Goal: Information Seeking & Learning: Learn about a topic

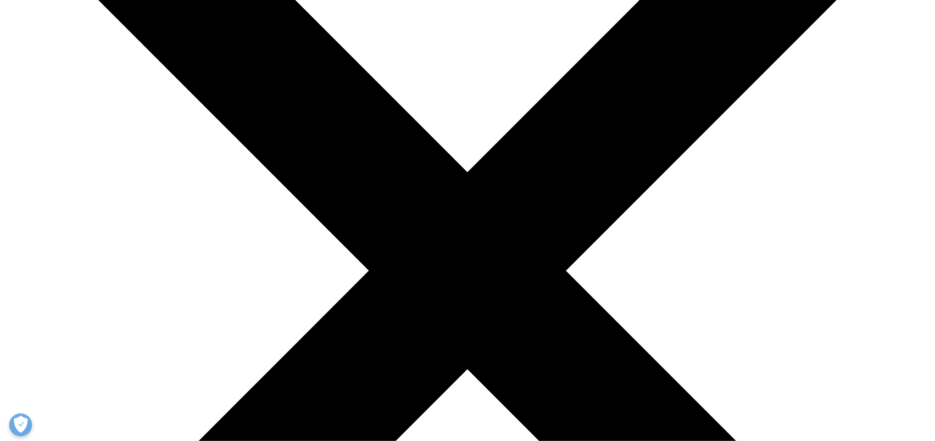
scroll to position [207, 0]
drag, startPoint x: 299, startPoint y: 262, endPoint x: 373, endPoint y: 280, distance: 76.3
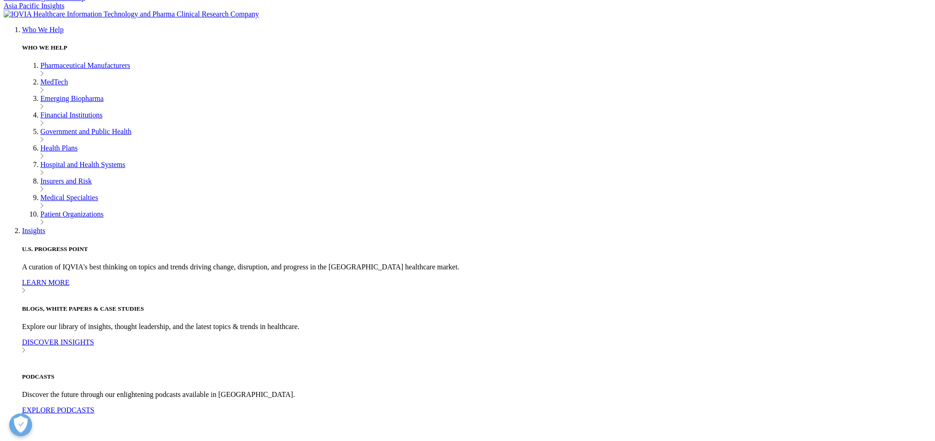
drag, startPoint x: 290, startPoint y: 262, endPoint x: 398, endPoint y: 269, distance: 108.6
drag, startPoint x: 398, startPoint y: 269, endPoint x: 387, endPoint y: 272, distance: 11.3
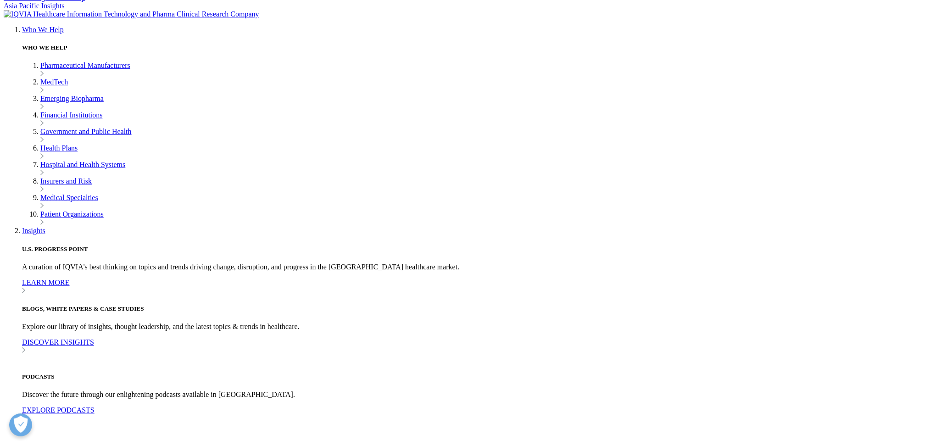
drag, startPoint x: 396, startPoint y: 270, endPoint x: 290, endPoint y: 262, distance: 106.8
copy p "Initial studies show that only a small portion of Medicare beneficiaries with h…"
drag, startPoint x: 516, startPoint y: 198, endPoint x: 345, endPoint y: 211, distance: 171.2
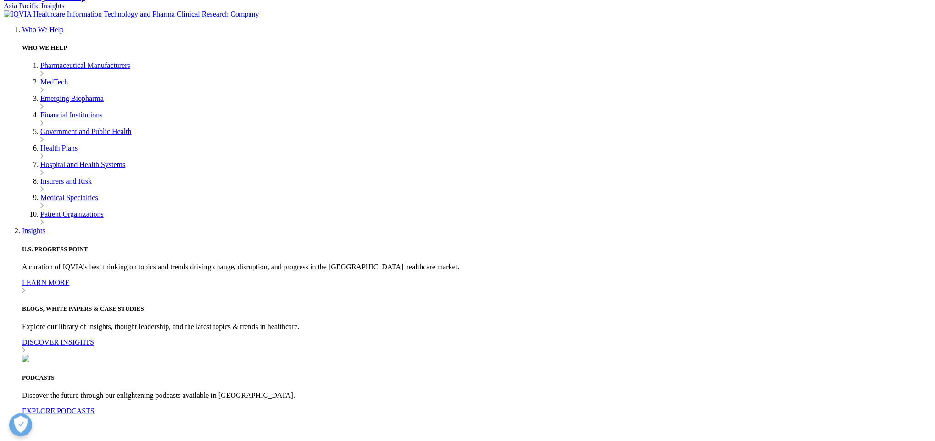
drag, startPoint x: 527, startPoint y: 196, endPoint x: 649, endPoint y: 209, distance: 122.3
drag, startPoint x: 517, startPoint y: 199, endPoint x: 645, endPoint y: 207, distance: 128.3
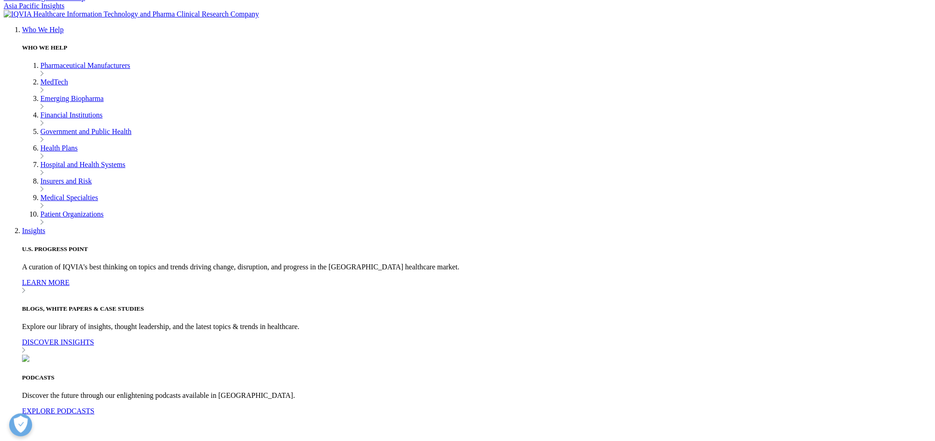
copy p "he Medicare Prescription Payment Plan (MPPP or M3P), which allows Medicare pati…"
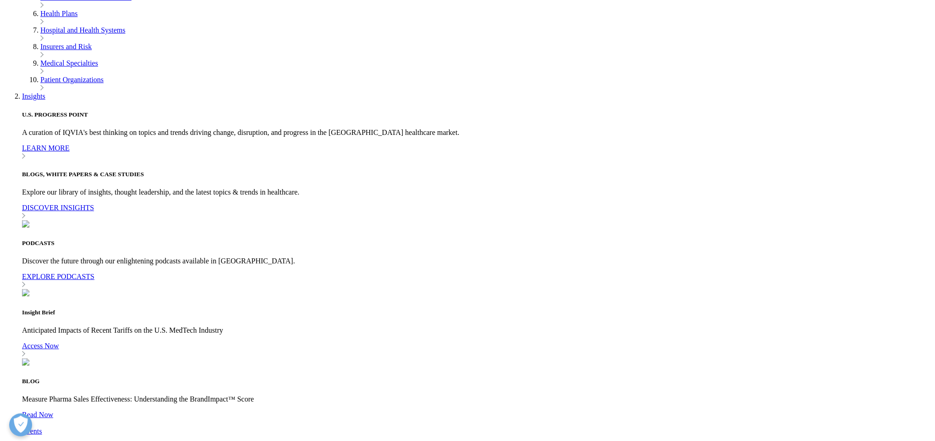
scroll to position [344, 0]
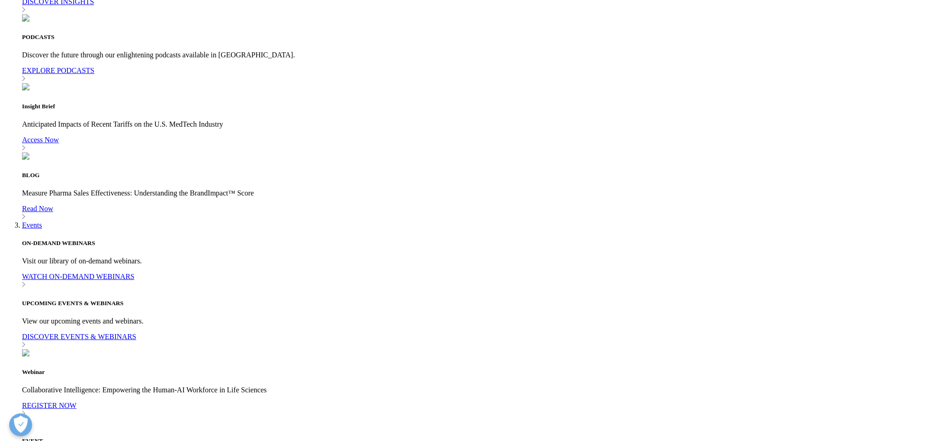
scroll to position [551, 0]
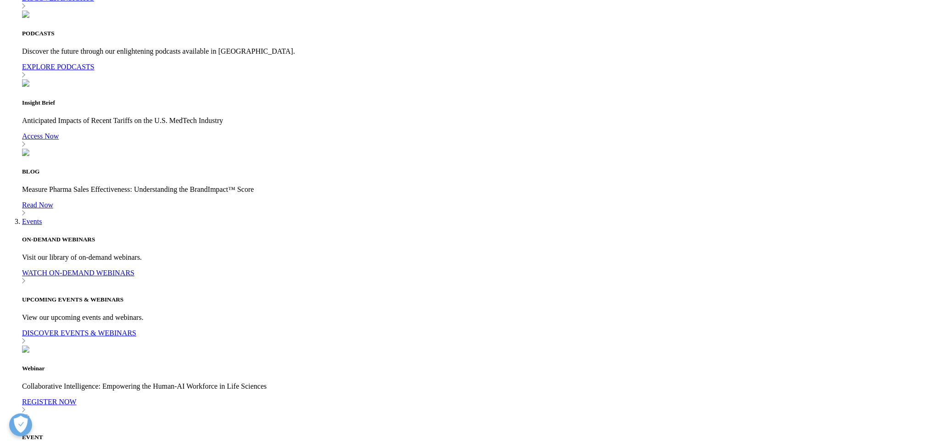
drag, startPoint x: 396, startPoint y: 280, endPoint x: 343, endPoint y: 290, distance: 53.7
copy p "likely the result of challenges with patient awareness and program implementati…"
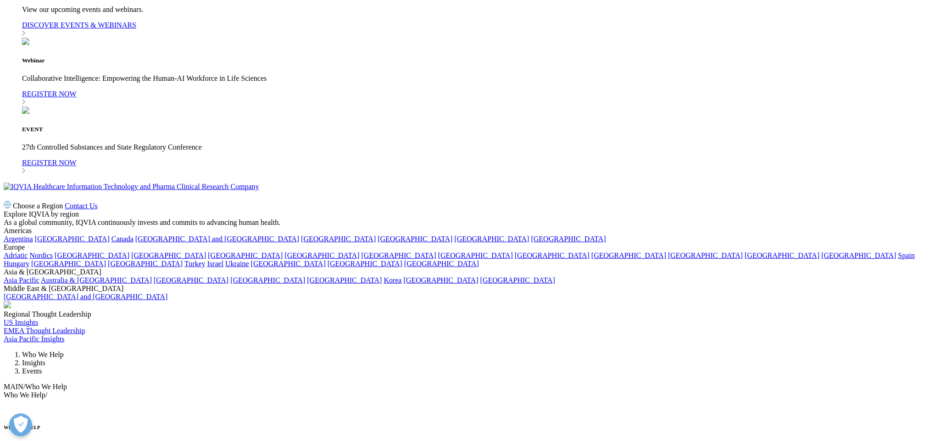
scroll to position [826, 0]
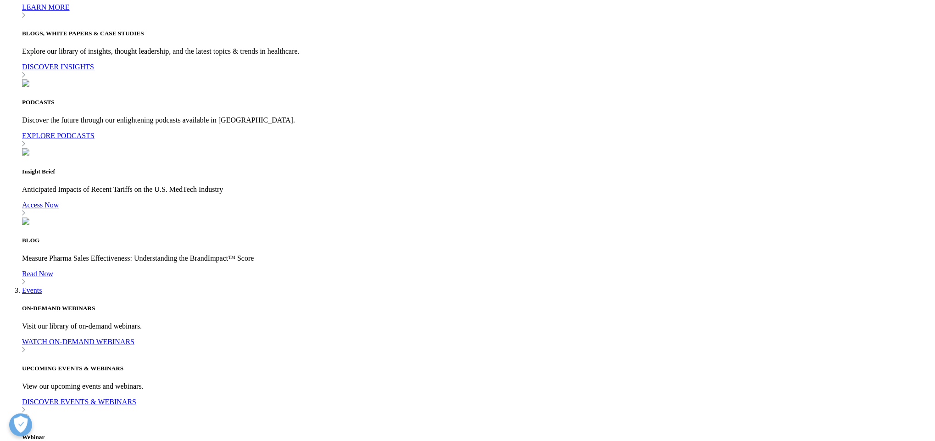
scroll to position [413, 0]
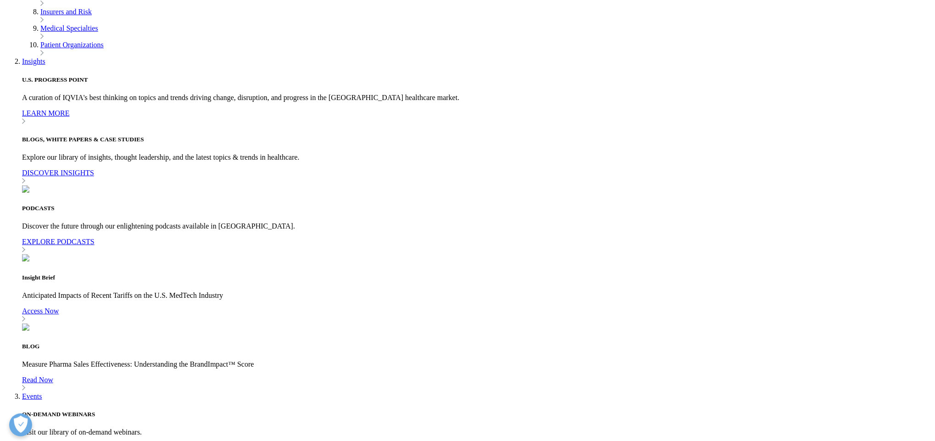
scroll to position [344, 0]
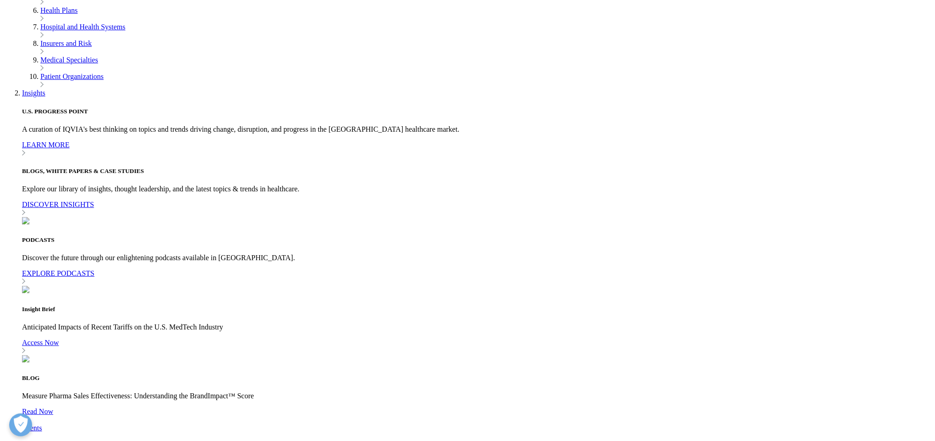
drag, startPoint x: 290, startPoint y: 207, endPoint x: 358, endPoint y: 228, distance: 71.6
copy p "Further analysis of claims data indicates that across all Medicare Part D, only…"
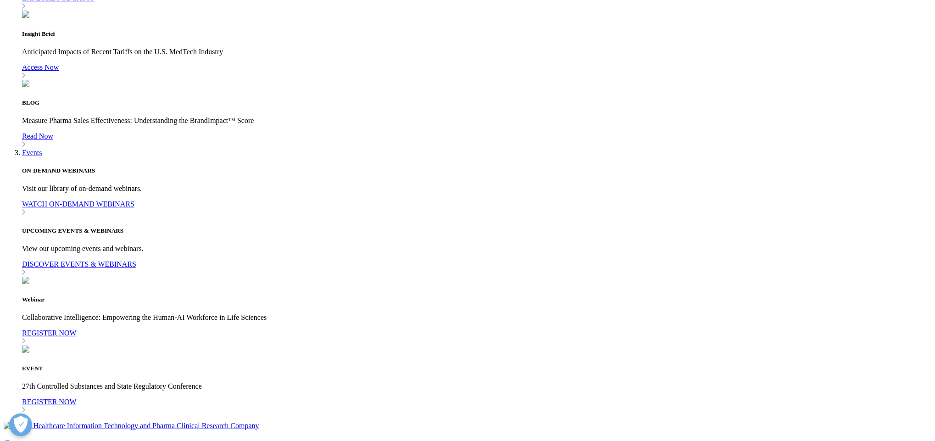
scroll to position [551, 0]
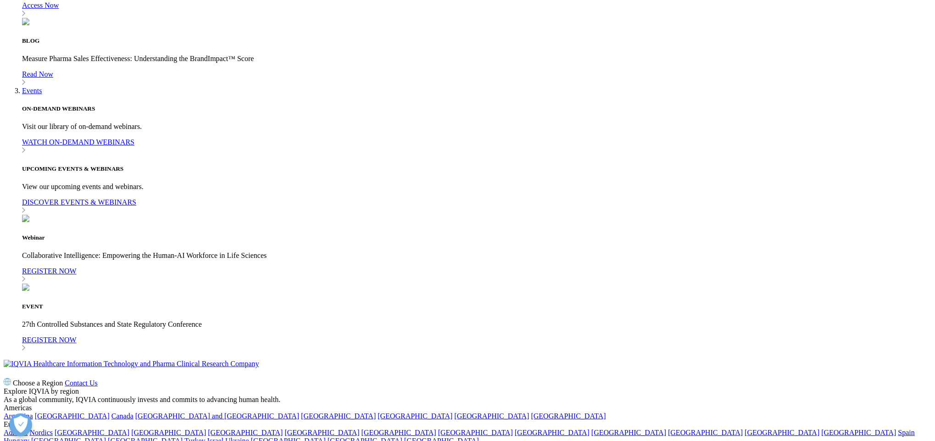
scroll to position [688, 0]
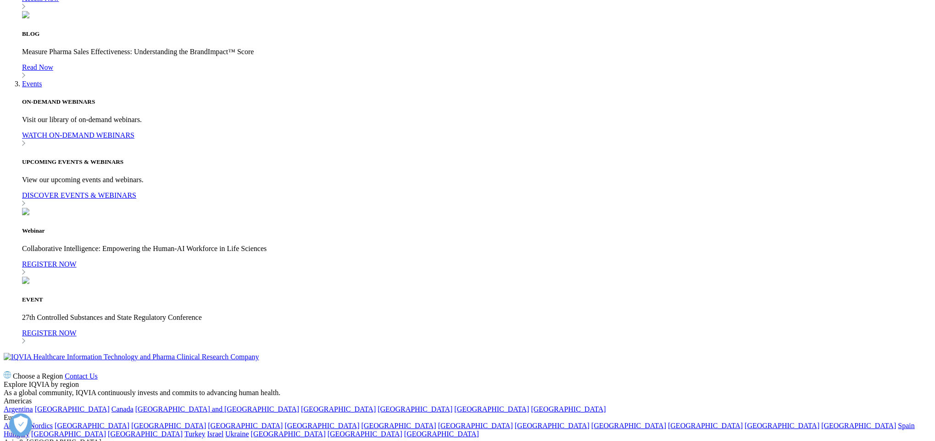
drag, startPoint x: 564, startPoint y: 175, endPoint x: 324, endPoint y: 202, distance: 241.6
copy p "While M3P use is more prevalent among patients with costly conditions, utilizat…"
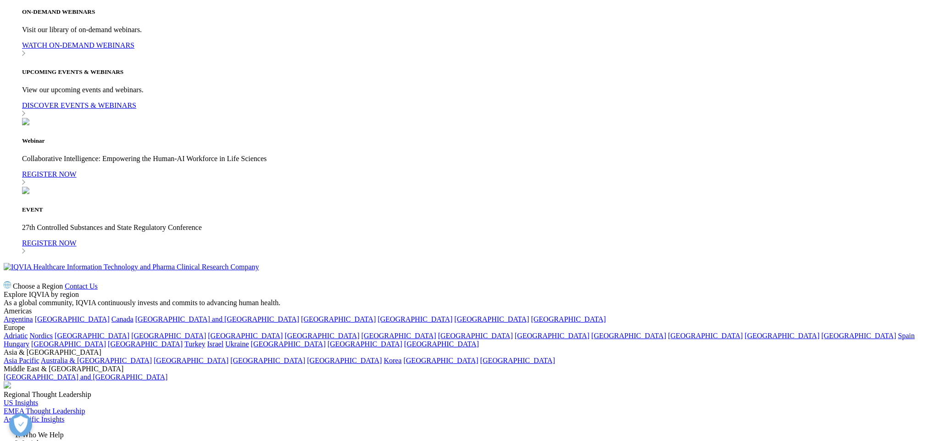
scroll to position [757, 0]
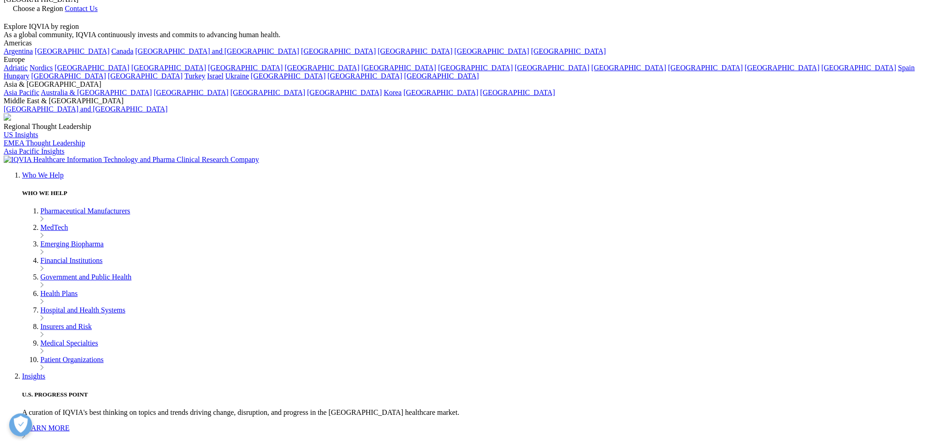
scroll to position [0, 0]
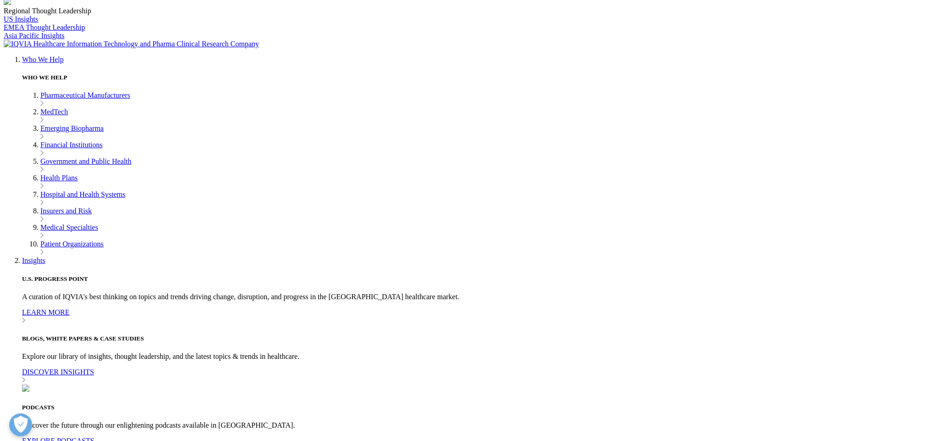
scroll to position [275, 0]
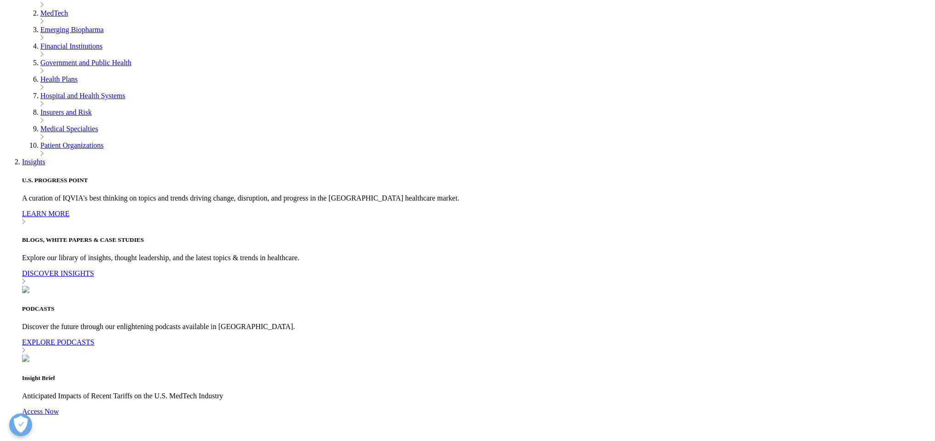
drag, startPoint x: 282, startPoint y: 241, endPoint x: 369, endPoint y: 294, distance: 101.3
copy p "Measures of M3P enrollment in the beginning of 2025 indicated that only 15% of …"
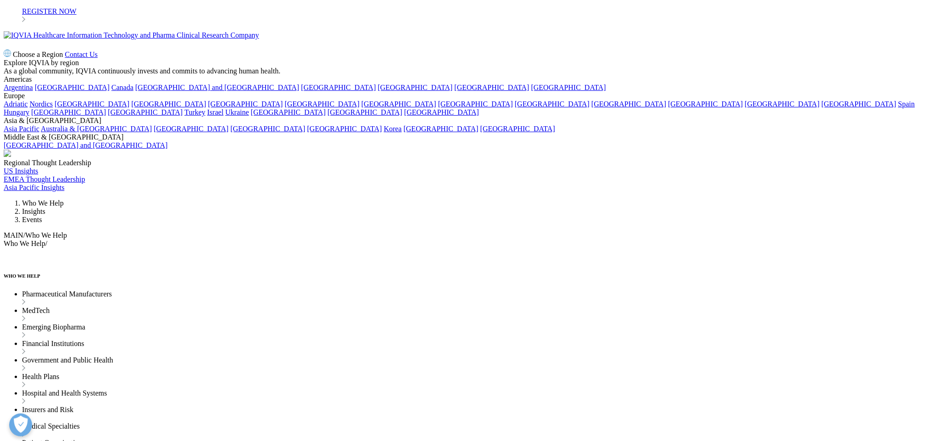
scroll to position [1033, 0]
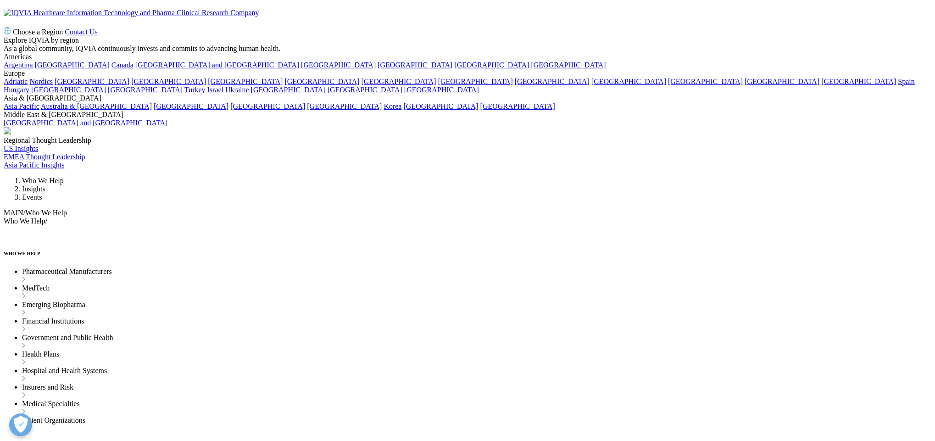
drag, startPoint x: 348, startPoint y: 168, endPoint x: 605, endPoint y: 170, distance: 256.6
copy p "97% of Medicare claims with cost exposures above $125 still did not use M3P"
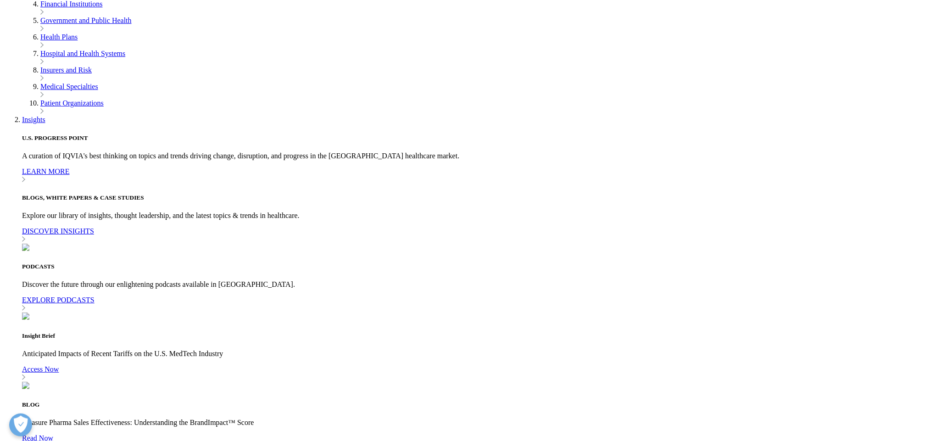
scroll to position [69, 0]
